Goal: Task Accomplishment & Management: Manage account settings

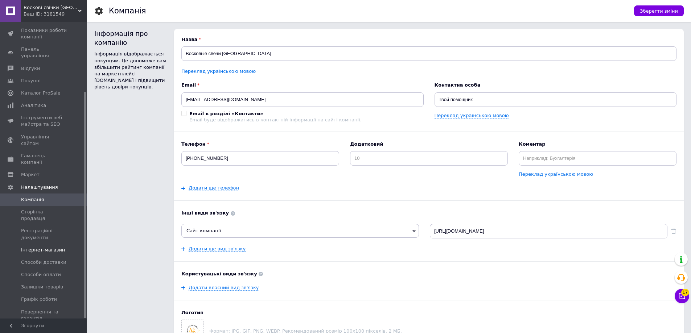
scroll to position [92, 0]
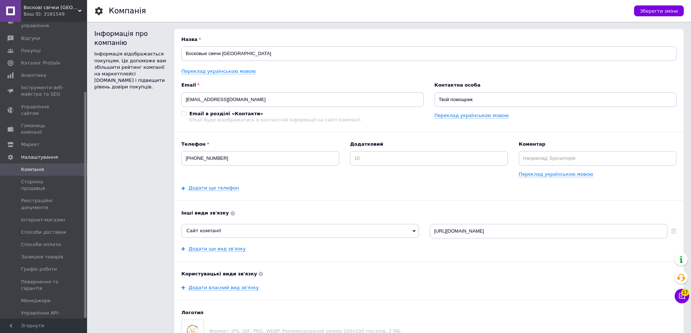
click at [78, 11] on div "Ваш ID: 3181549" at bounding box center [55, 14] width 63 height 7
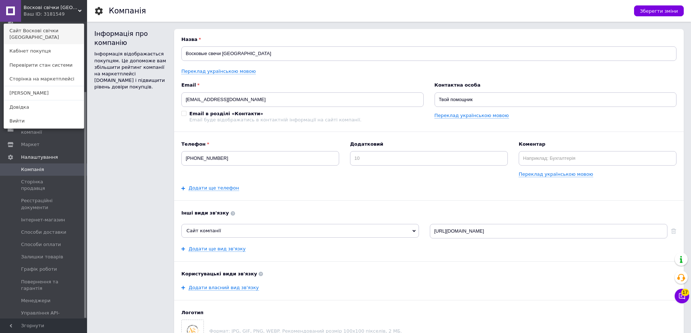
click at [67, 29] on link "Сайт Воскові свічки [GEOGRAPHIC_DATA]" at bounding box center [44, 34] width 80 height 20
